Goal: Task Accomplishment & Management: Manage account settings

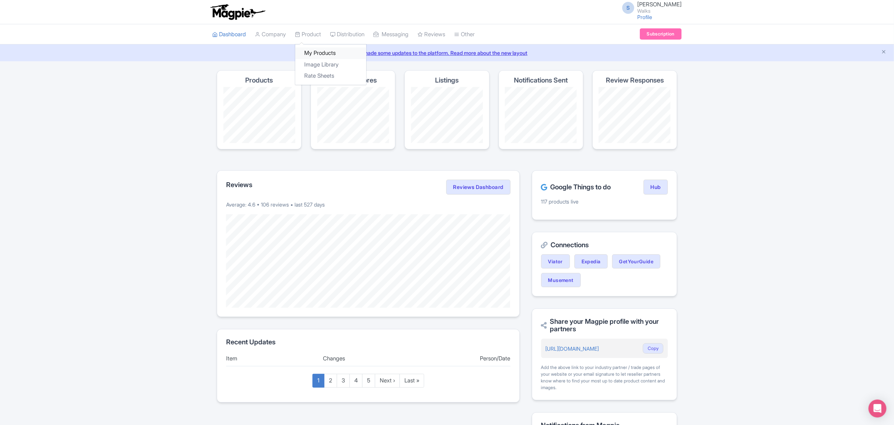
click at [313, 55] on link "My Products" at bounding box center [330, 53] width 71 height 12
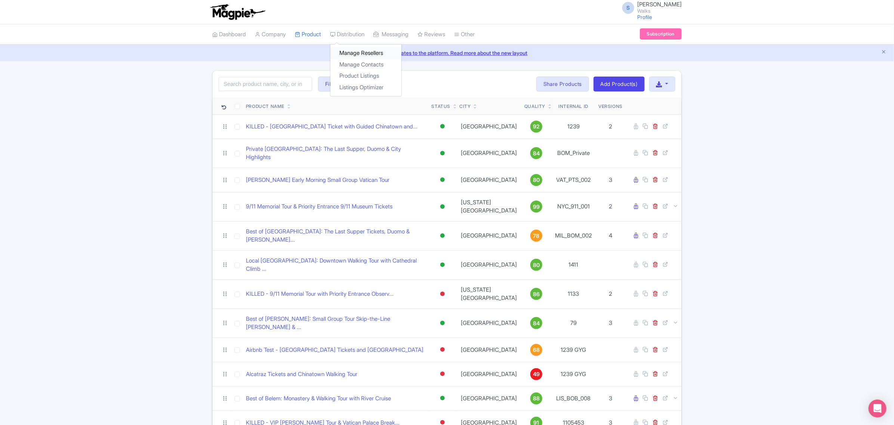
click at [361, 52] on link "Manage Resellers" at bounding box center [365, 53] width 71 height 12
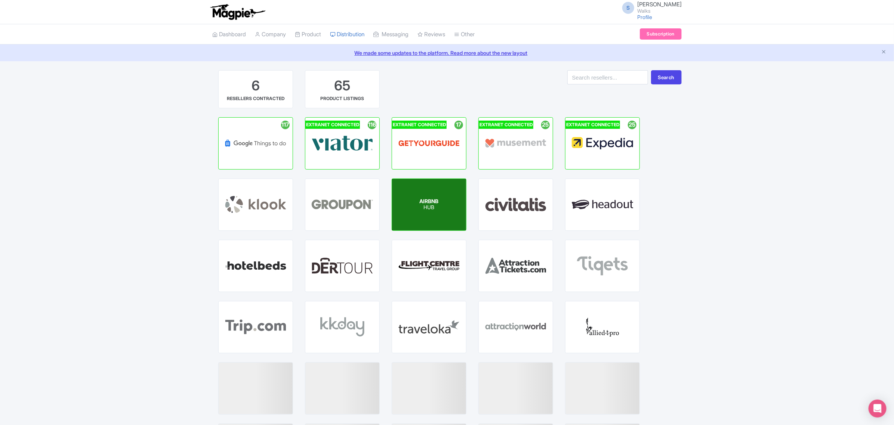
click at [443, 199] on div "AIRBNB HUB" at bounding box center [429, 205] width 74 height 52
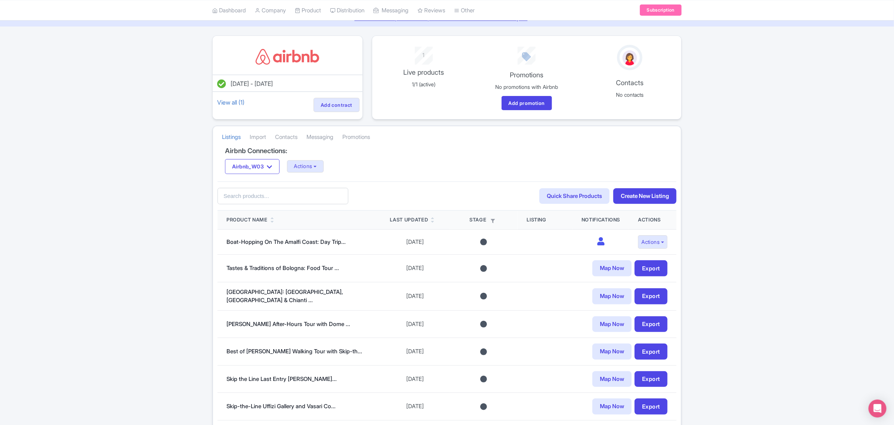
scroll to position [32, 0]
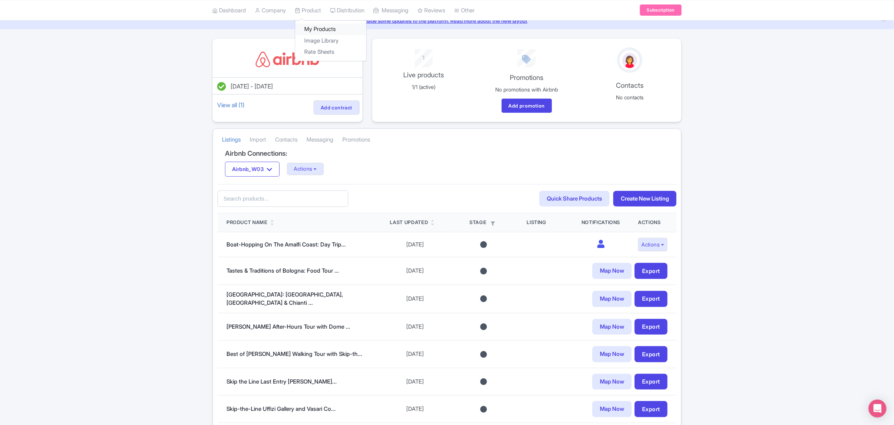
click at [320, 28] on link "My Products" at bounding box center [330, 30] width 71 height 12
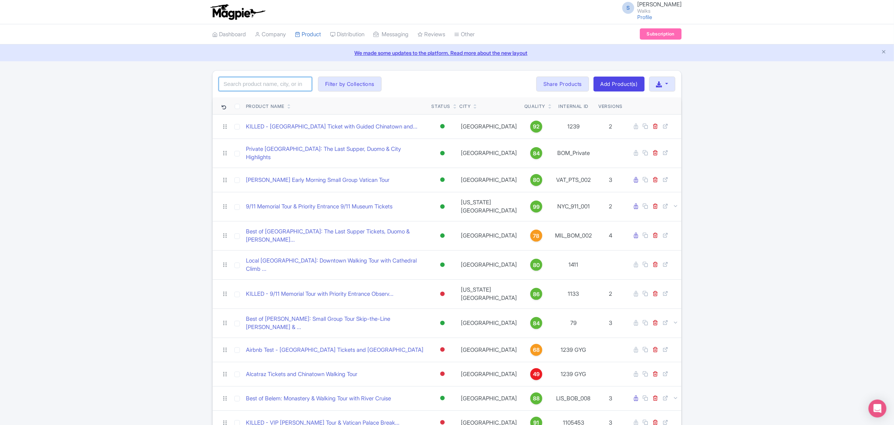
click at [264, 84] on input "search" at bounding box center [265, 84] width 93 height 14
paste input "PAR_LHL_003"
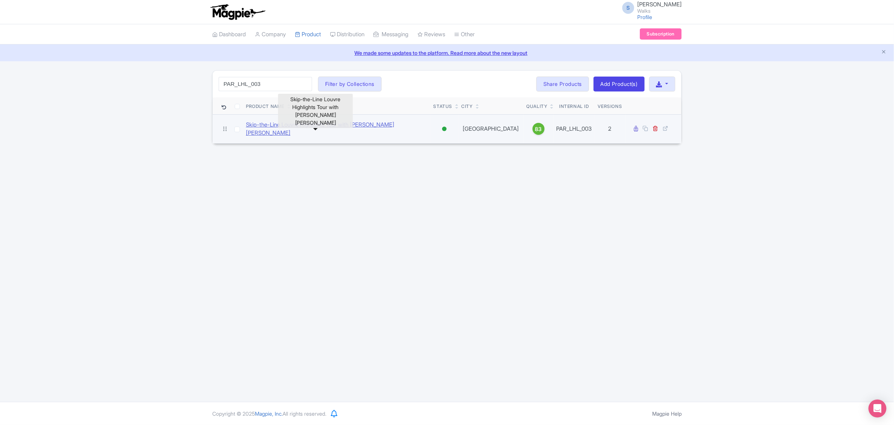
click at [303, 125] on link "Skip-the-Line Louvre Highlights Tour with Mona Lisa" at bounding box center [337, 129] width 182 height 17
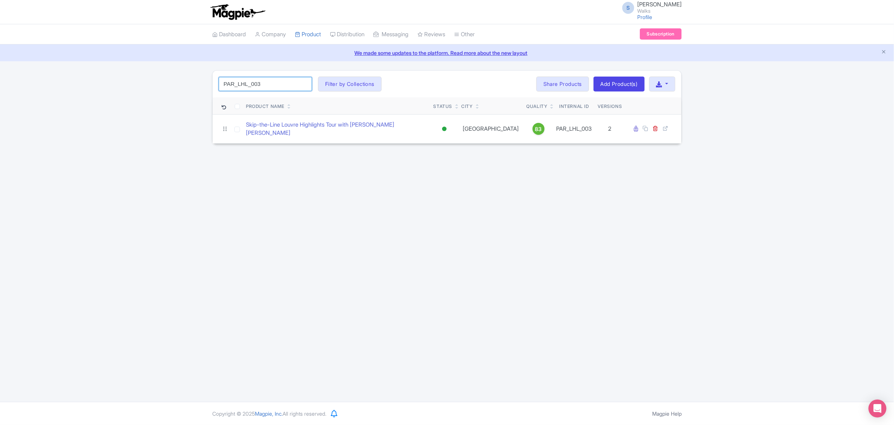
drag, startPoint x: 280, startPoint y: 83, endPoint x: 222, endPoint y: 83, distance: 57.9
click at [222, 83] on input "PAR_LHL_003" at bounding box center [265, 84] width 93 height 14
paste input "CT_005"
click button "Search" at bounding box center [0, 0] width 0 height 0
click at [298, 129] on link "Closing Time At The Louvre: The Mona Lisa At Her Most Pea..." at bounding box center [337, 129] width 182 height 17
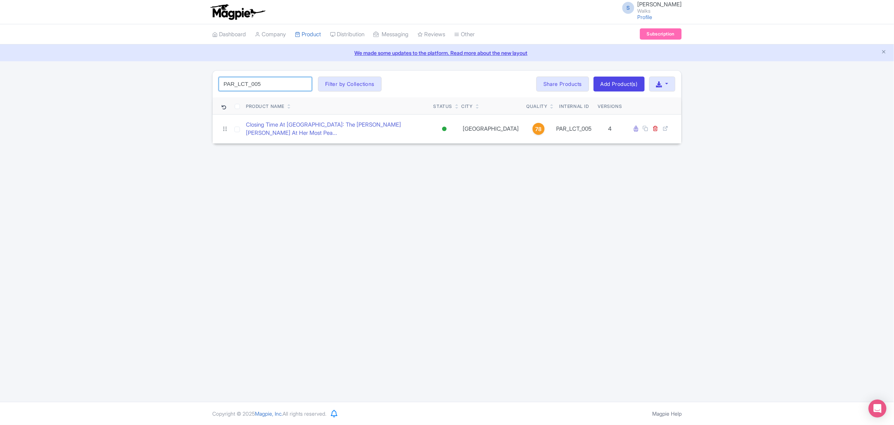
drag, startPoint x: 277, startPoint y: 84, endPoint x: 207, endPoint y: 81, distance: 70.0
click at [207, 81] on div "PAR_LCT_005 Search Filter by Collections Amsterdam Athens Barcelona Bologna Bor…" at bounding box center [447, 107] width 894 height 74
paste input "UPF_01"
click button "Search" at bounding box center [0, 0] width 0 height 0
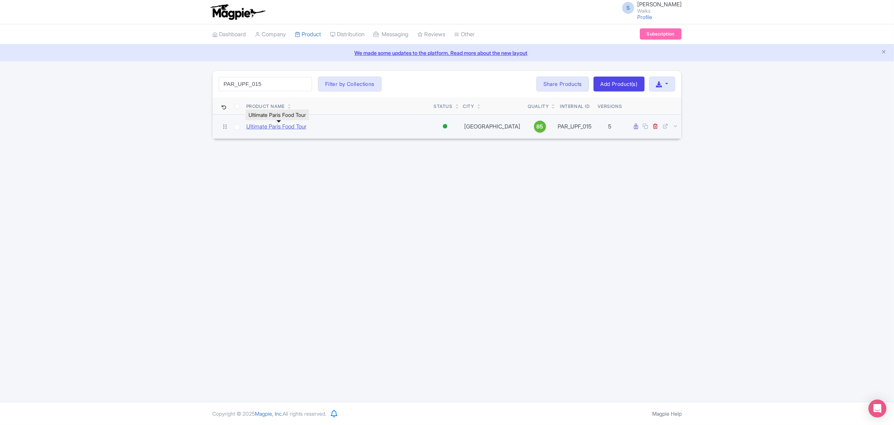
click at [293, 126] on link "Ultimate Paris Food Tour" at bounding box center [276, 127] width 60 height 9
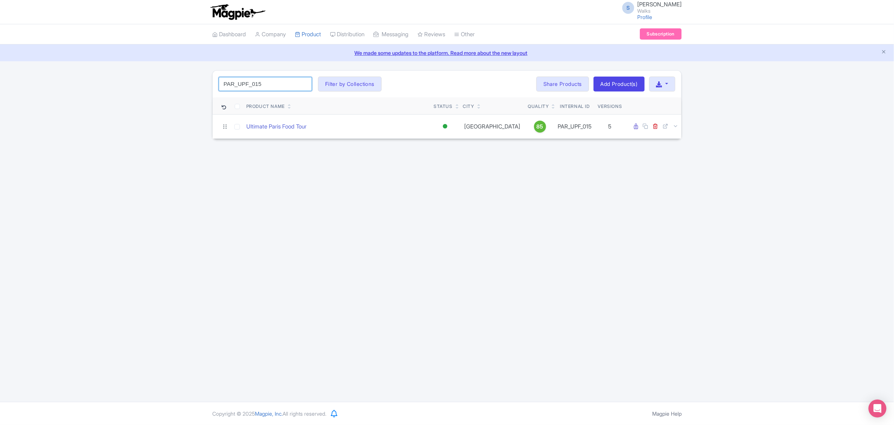
drag, startPoint x: 272, startPoint y: 84, endPoint x: 214, endPoint y: 81, distance: 58.0
click at [214, 81] on div "PAR_UPF_015 Search Filter by Collections Amsterdam Athens Barcelona Bologna Bor…" at bounding box center [447, 84] width 469 height 27
paste input "VRS_008"
click button "Search" at bounding box center [0, 0] width 0 height 0
click at [266, 127] on link "Small Group [GEOGRAPHIC_DATA] to [GEOGRAPHIC_DATA] Day Trip with Garden Stroll" at bounding box center [336, 129] width 181 height 17
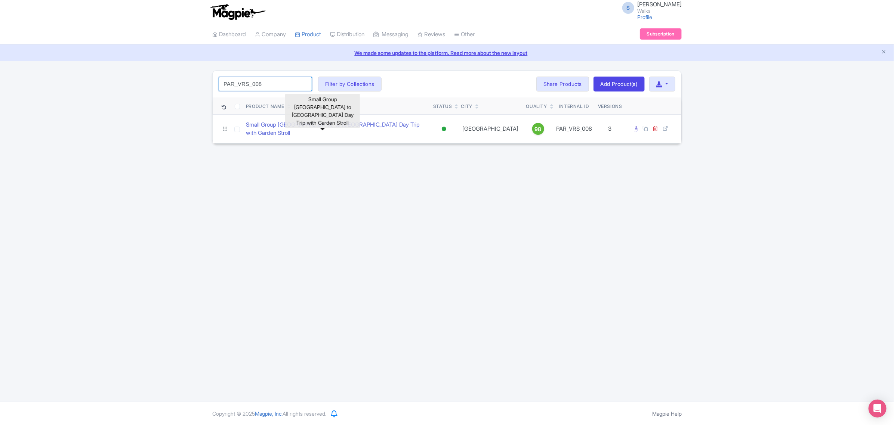
drag, startPoint x: 273, startPoint y: 84, endPoint x: 204, endPoint y: 83, distance: 69.2
click at [204, 83] on div "PAR_VRS_008 Search Filter by Collections Amsterdam Athens Barcelona Bologna Bor…" at bounding box center [447, 107] width 894 height 74
paste input "VEN_ASA_006"
click button "Search" at bounding box center [0, 0] width 0 height 0
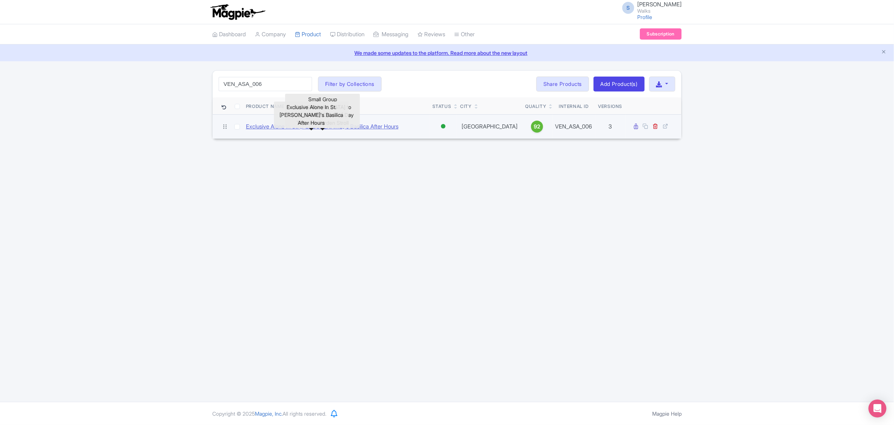
click at [269, 124] on link "Exclusive Alone In St. Mark's Basilica After Hours" at bounding box center [322, 127] width 152 height 9
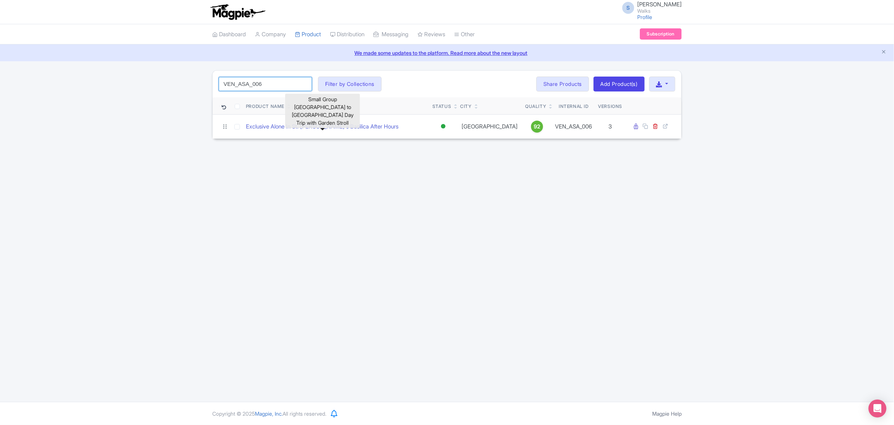
drag, startPoint x: 260, startPoint y: 86, endPoint x: 208, endPoint y: 83, distance: 51.7
click at [208, 83] on div "VEN_ASA_006 Search Filter by Collections Amsterdam Athens Barcelona Bologna Bor…" at bounding box center [447, 104] width 478 height 69
paste input "AT_CVT_001"
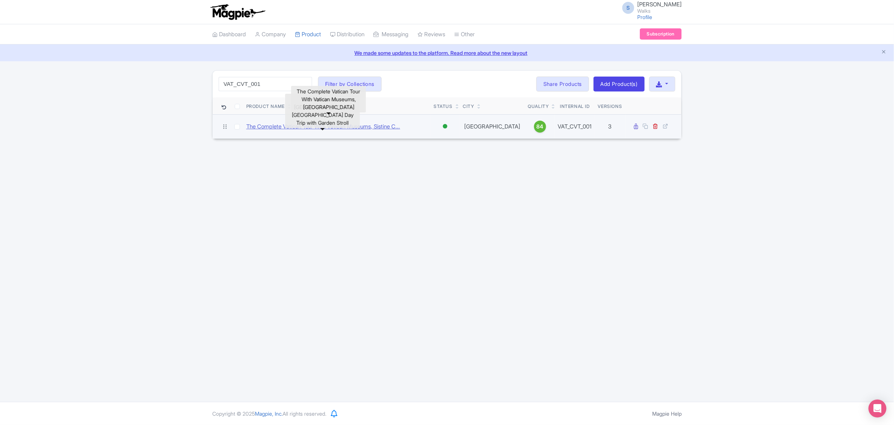
click at [266, 125] on link "The Complete Vatican Tour With Vatican Museums, Sistine C..." at bounding box center [323, 127] width 154 height 9
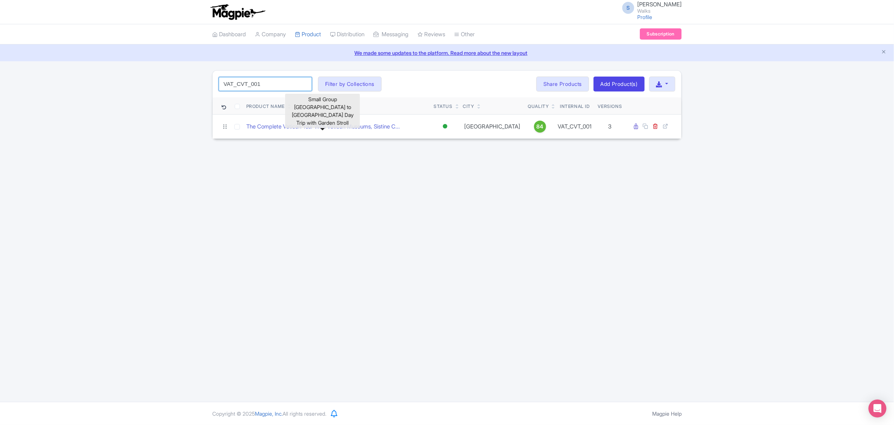
drag, startPoint x: 269, startPoint y: 83, endPoint x: 199, endPoint y: 79, distance: 70.4
click at [199, 79] on div "VAT_CVT_001 Search Filter by Collections Amsterdam Athens Barcelona Bologna Bor…" at bounding box center [447, 104] width 894 height 69
paste input "PTS_002"
type input "VAT_PTS_002"
click button "Search" at bounding box center [0, 0] width 0 height 0
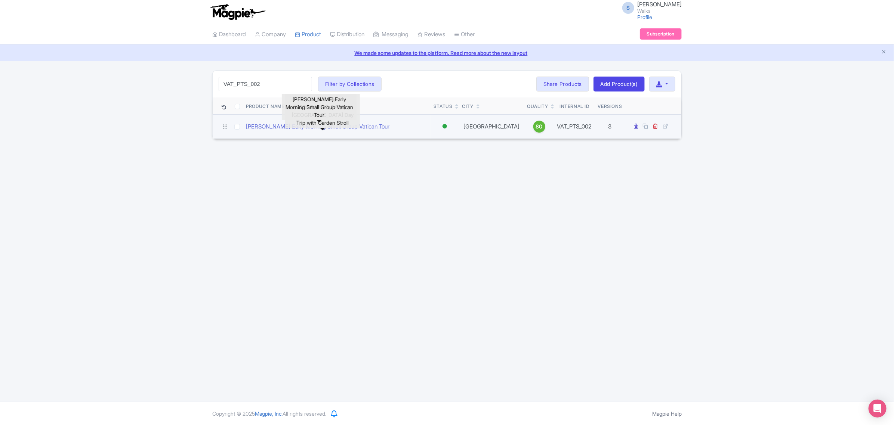
click at [366, 129] on link "[PERSON_NAME] Early Morning Small Group Vatican Tour" at bounding box center [318, 127] width 144 height 9
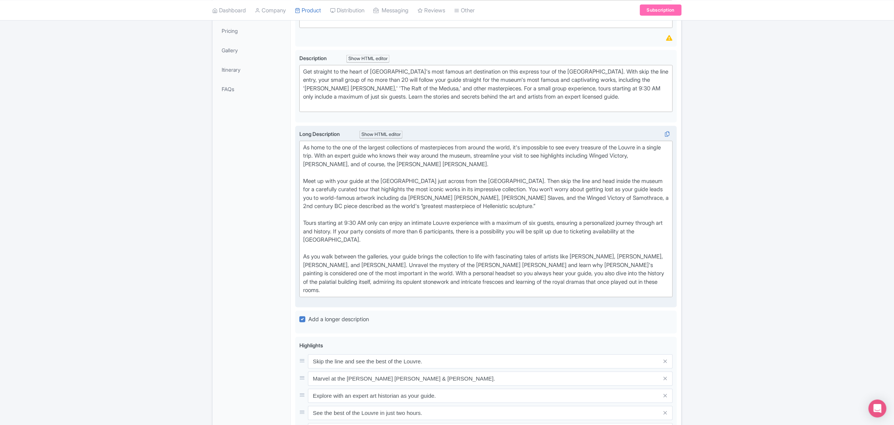
scroll to position [234, 0]
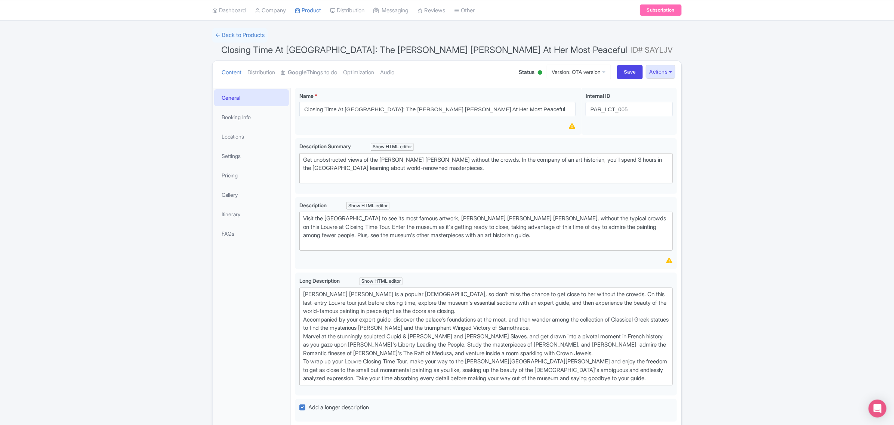
scroll to position [187, 0]
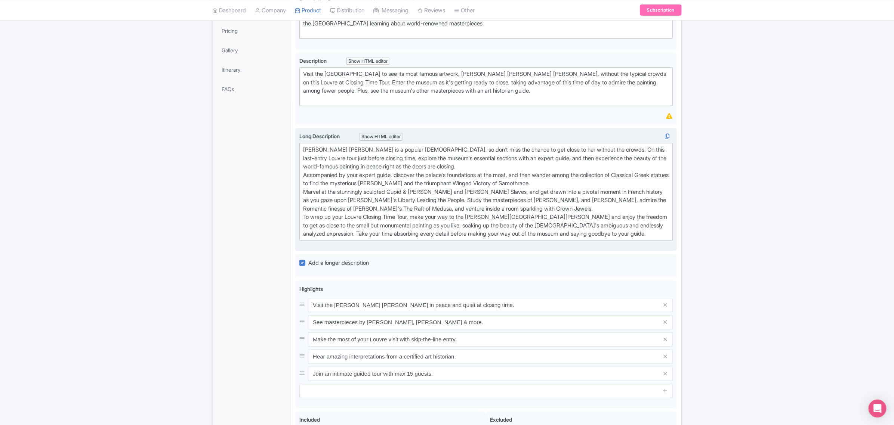
click at [448, 165] on div "Mona Lisa is a popular lady, so don't miss the chance to get close to her witho…" at bounding box center [486, 192] width 366 height 93
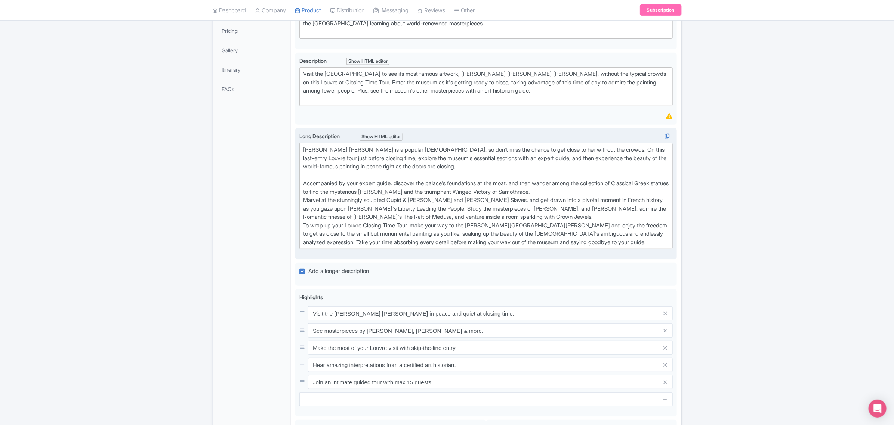
click at [591, 195] on div "[PERSON_NAME] [PERSON_NAME] is a popular [DEMOGRAPHIC_DATA], so don't miss the …" at bounding box center [486, 196] width 366 height 101
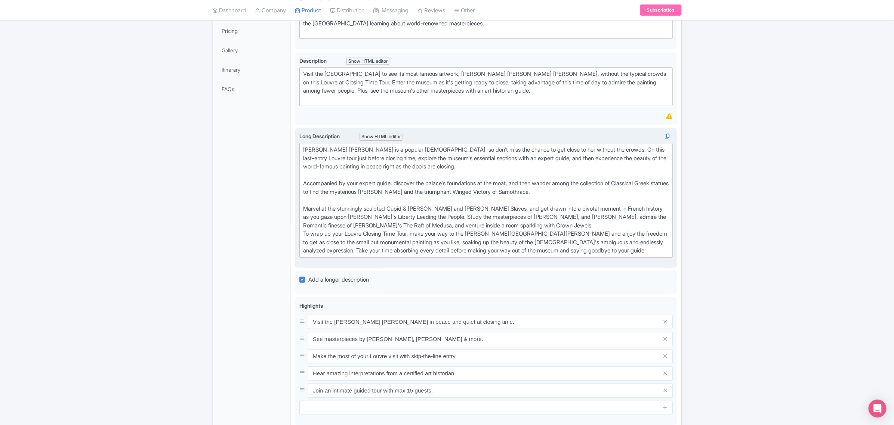
click at [576, 226] on div "[PERSON_NAME] [PERSON_NAME] is a popular [DEMOGRAPHIC_DATA], so don't miss the …" at bounding box center [486, 201] width 366 height 110
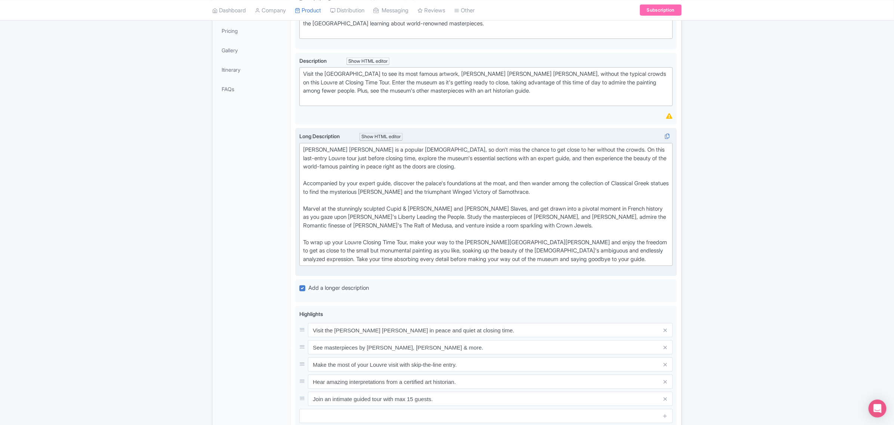
type trix-editor "<lor>Ipsu Dolo si a consect adip, el sed'd eius tem incidi ut lab etdol ma ali …"
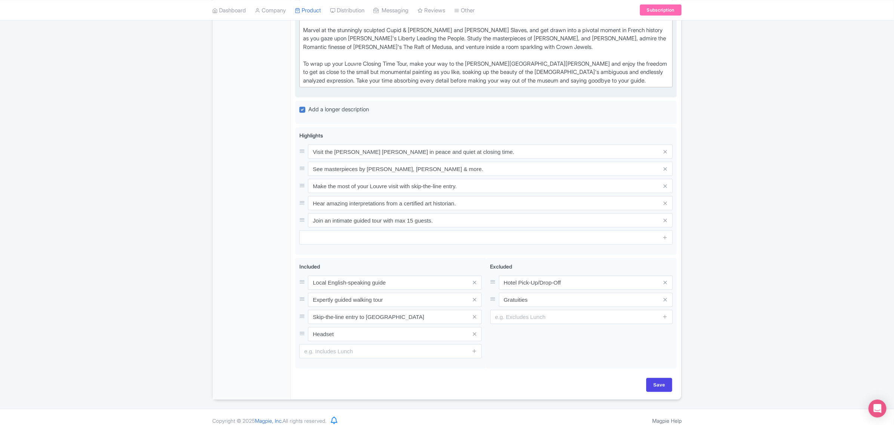
scroll to position [373, 0]
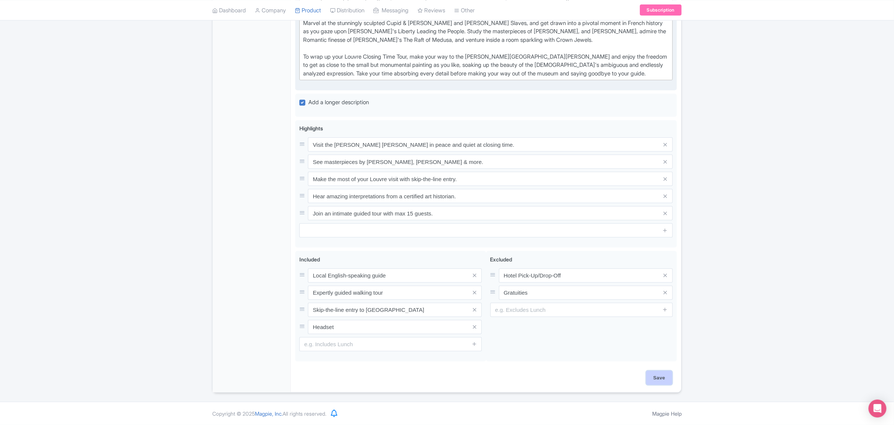
click at [663, 375] on input "Save" at bounding box center [659, 378] width 26 height 14
type input "Saving..."
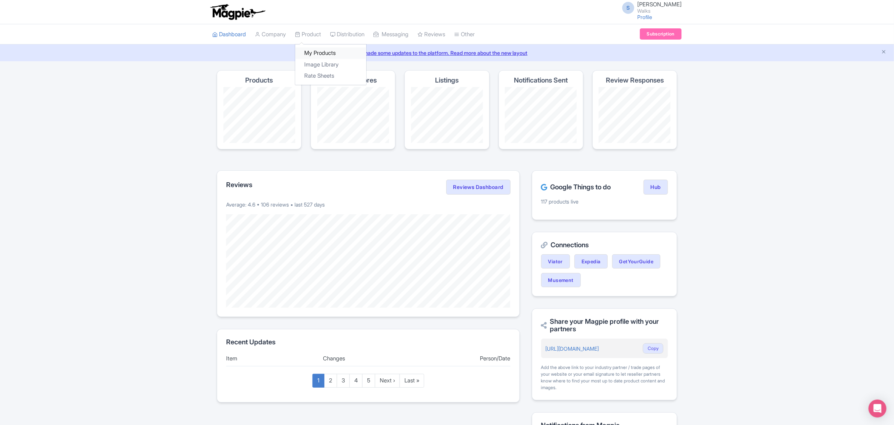
click at [309, 50] on link "My Products" at bounding box center [330, 53] width 71 height 12
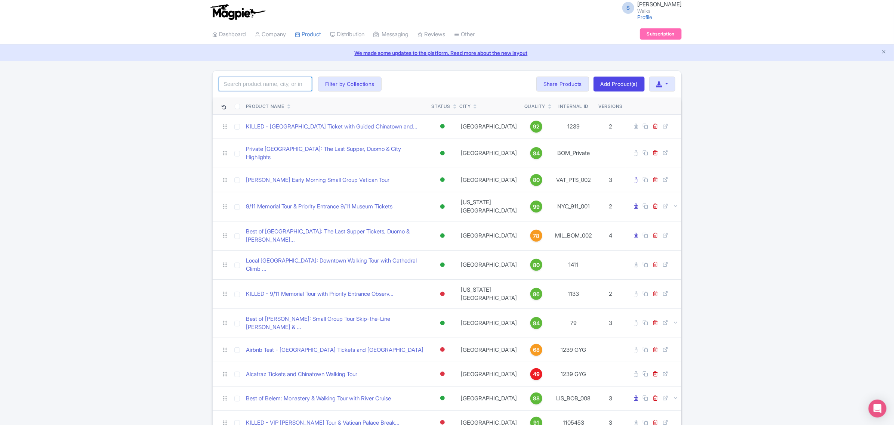
click at [283, 79] on input "search" at bounding box center [265, 84] width 93 height 14
paste input "PAR_LCT_005"
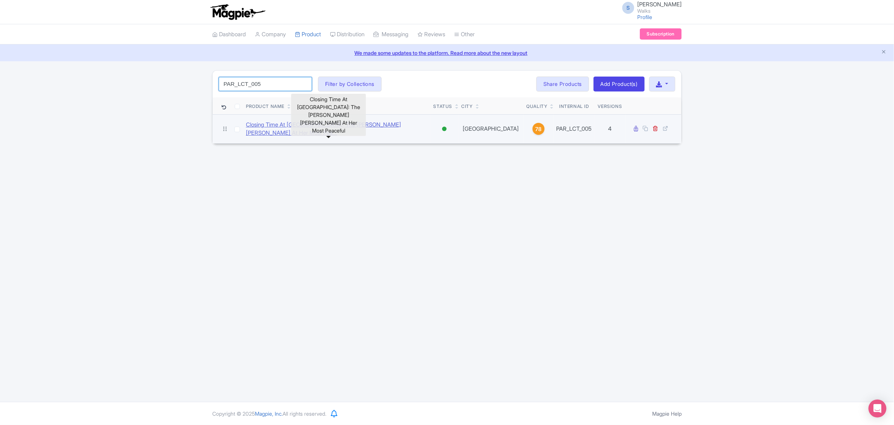
type input "PAR_LCT_005"
click at [298, 124] on link "Closing Time At The Louvre: The Mona Lisa At Her Most Pea..." at bounding box center [337, 129] width 182 height 17
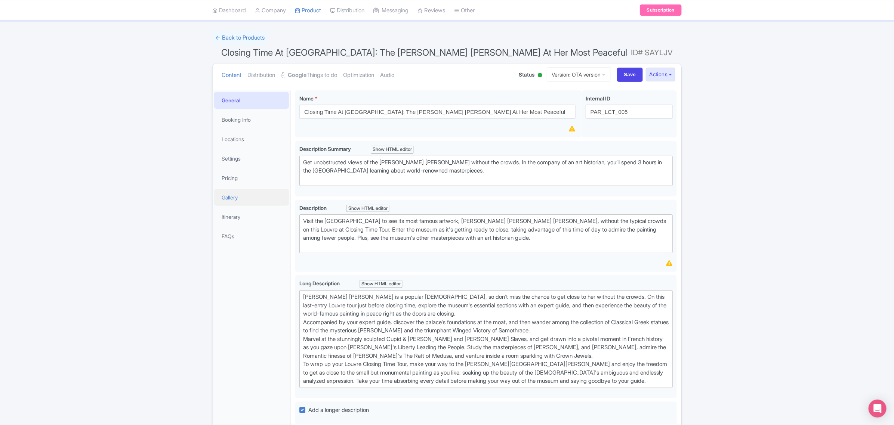
scroll to position [187, 0]
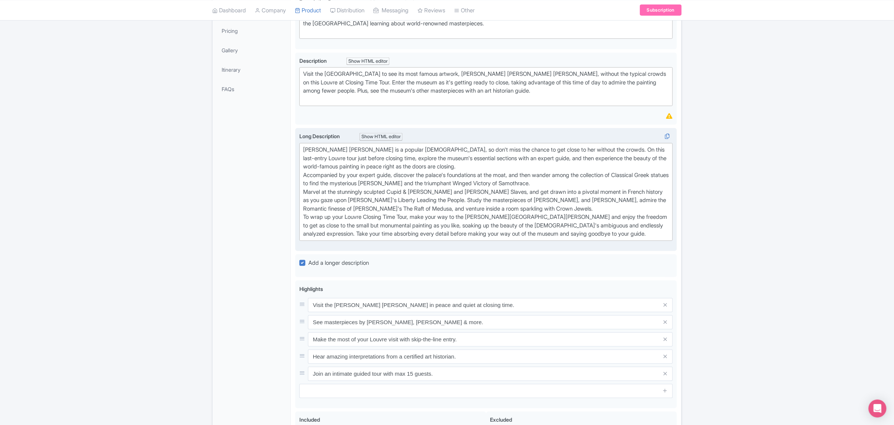
click at [410, 167] on div "[PERSON_NAME] [PERSON_NAME] is a popular [DEMOGRAPHIC_DATA], so don't miss the …" at bounding box center [486, 192] width 366 height 93
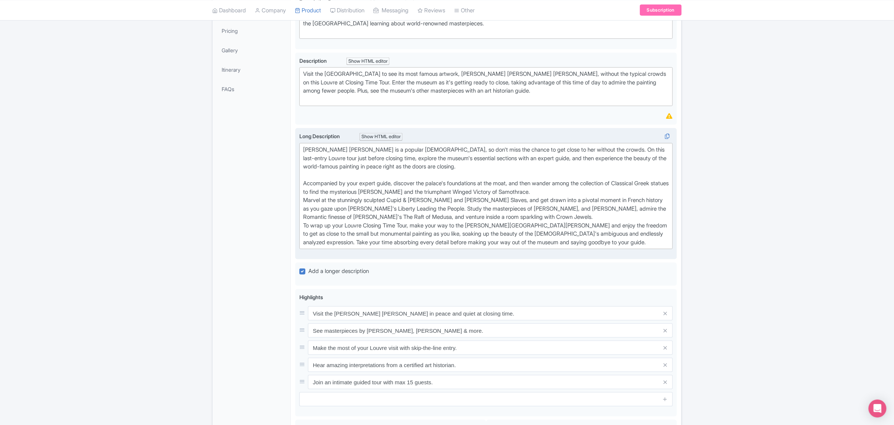
click at [584, 194] on div "Mona Lisa is a popular lady, so don't miss the chance to get close to her witho…" at bounding box center [486, 196] width 366 height 101
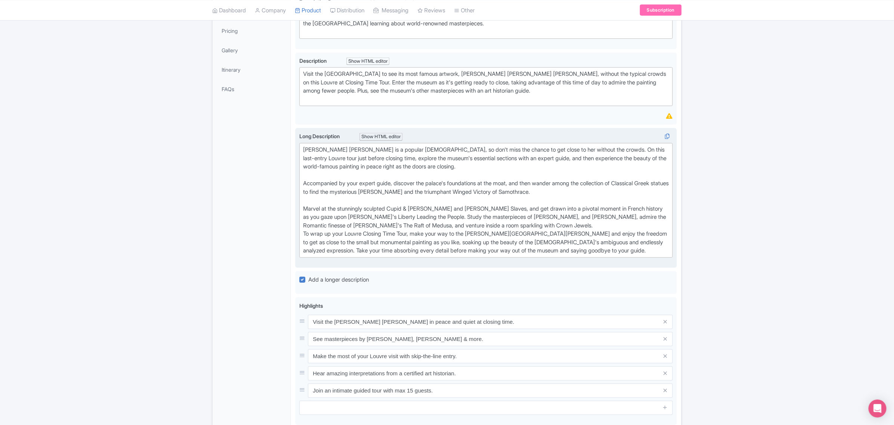
click at [577, 228] on div "Mona Lisa is a popular lady, so don't miss the chance to get close to her witho…" at bounding box center [486, 201] width 366 height 110
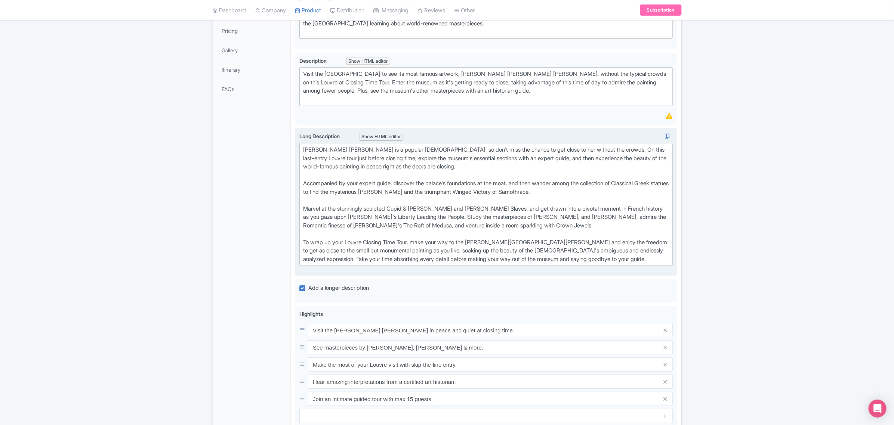
type trix-editor "<div>Mona Lisa is a popular lady, so don't miss the chance to get close to her …"
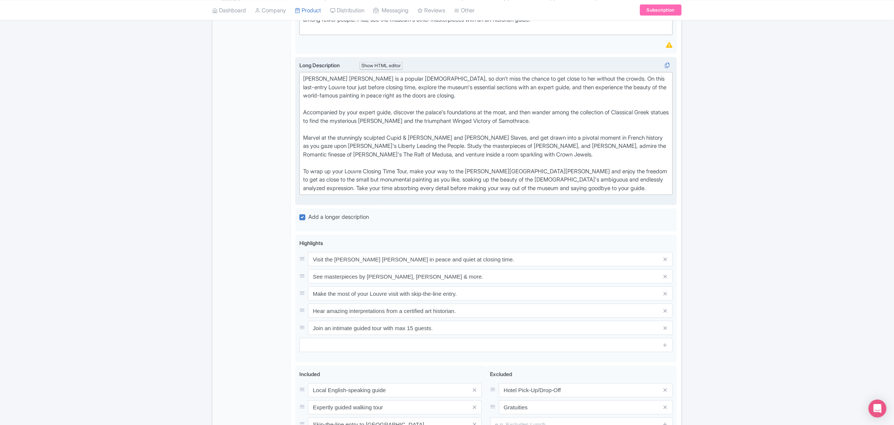
scroll to position [373, 0]
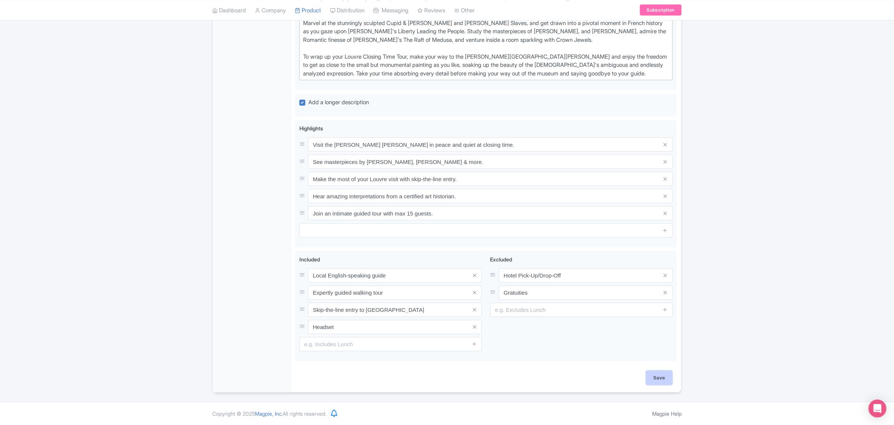
click at [657, 383] on input "Save" at bounding box center [659, 378] width 26 height 14
type input "Saving..."
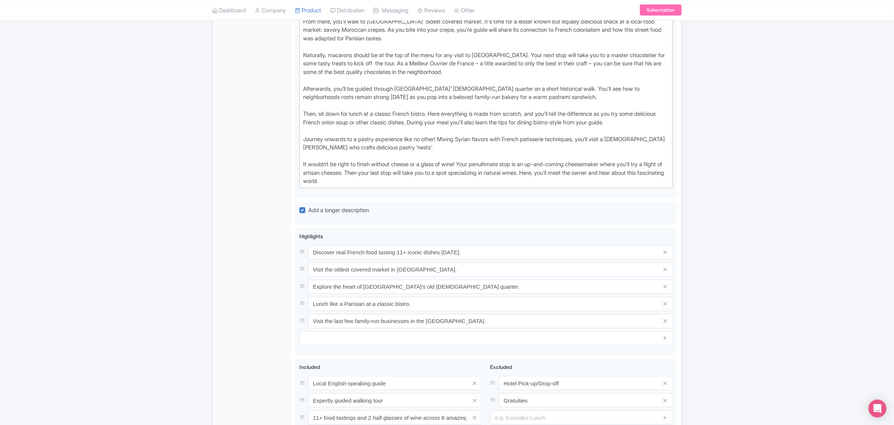
scroll to position [420, 0]
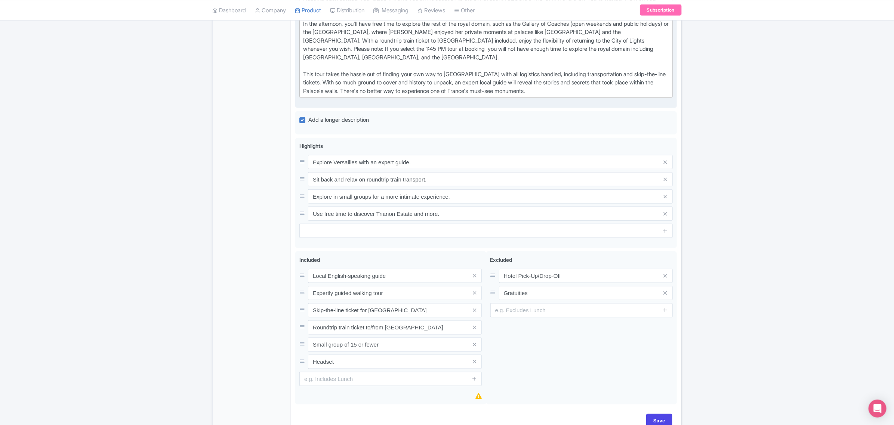
scroll to position [420, 0]
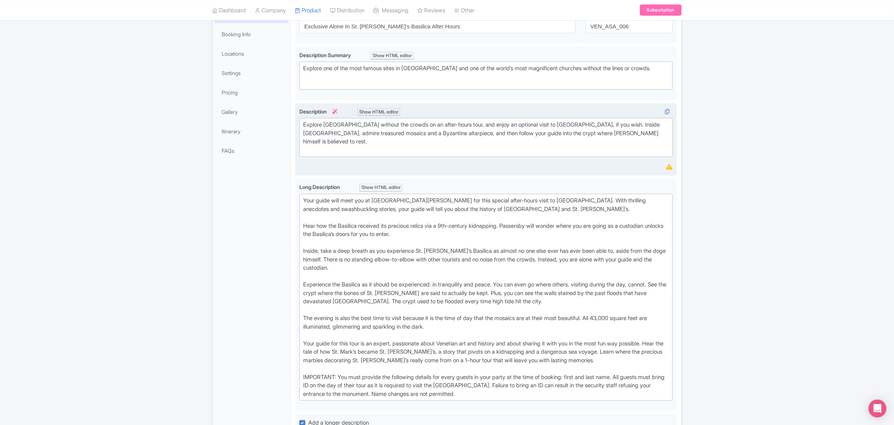
scroll to position [140, 0]
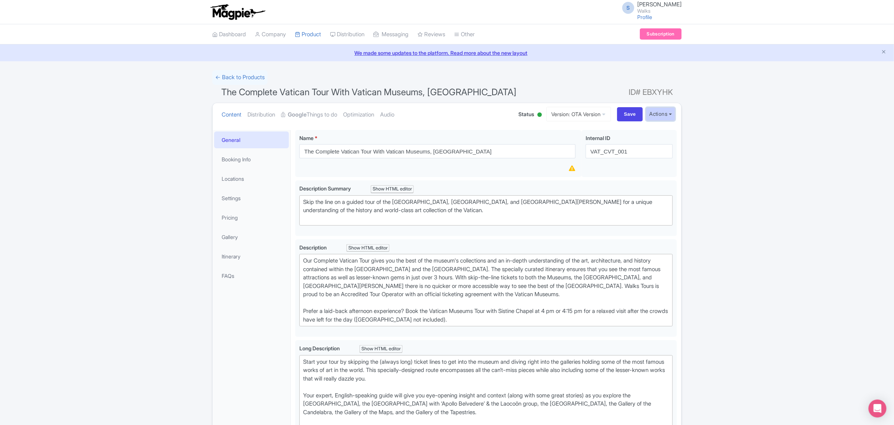
click at [663, 114] on button "Actions" at bounding box center [661, 114] width 30 height 14
click at [564, 148] on link "Industry Partner View" at bounding box center [575, 147] width 71 height 12
